Goal: Task Accomplishment & Management: Use online tool/utility

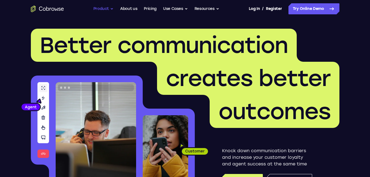
click at [107, 8] on button "Product" at bounding box center [103, 8] width 20 height 11
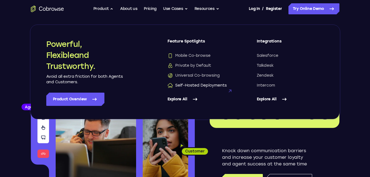
click at [209, 85] on span "Self-Hosted Deployments" at bounding box center [197, 86] width 59 height 6
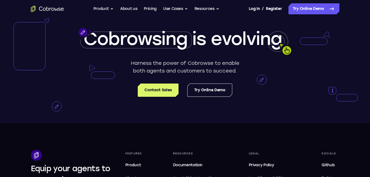
scroll to position [971, 0]
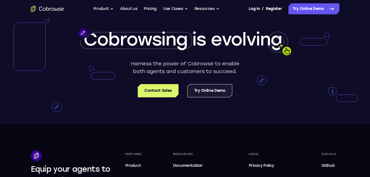
click at [204, 90] on link "Try Online Demo" at bounding box center [209, 90] width 45 height 13
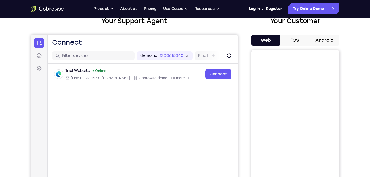
scroll to position [37, 0]
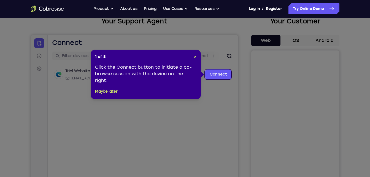
click at [221, 35] on icon at bounding box center [187, 88] width 374 height 177
click at [196, 55] on span "×" at bounding box center [195, 56] width 2 height 5
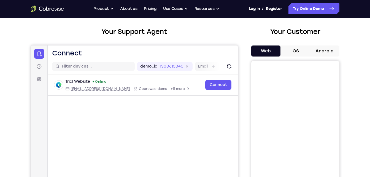
scroll to position [26, 0]
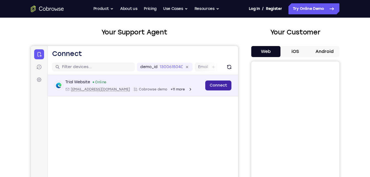
click at [220, 84] on link "Connect" at bounding box center [218, 85] width 26 height 10
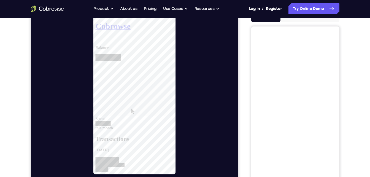
scroll to position [49, 0]
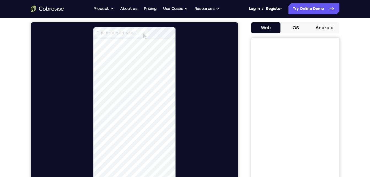
select select "1"
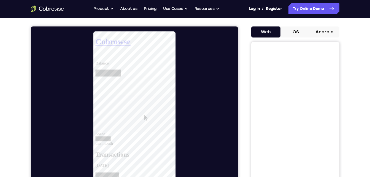
scroll to position [44, 0]
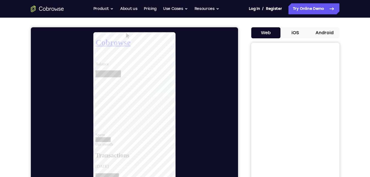
click at [290, 30] on button "iOS" at bounding box center [295, 32] width 29 height 11
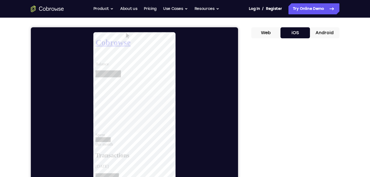
click at [320, 31] on button "Android" at bounding box center [324, 32] width 29 height 11
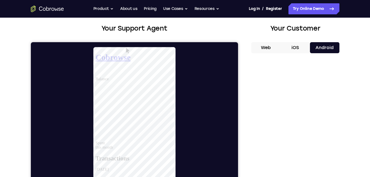
scroll to position [29, 0]
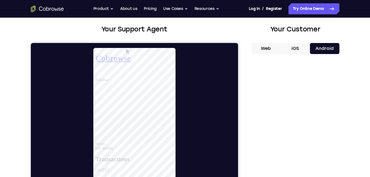
click at [262, 50] on button "Web" at bounding box center [265, 48] width 29 height 11
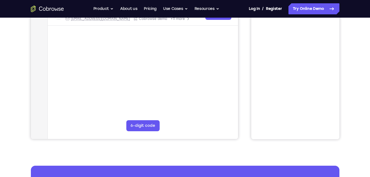
scroll to position [0, 0]
